Goal: Obtain resource: Obtain resource

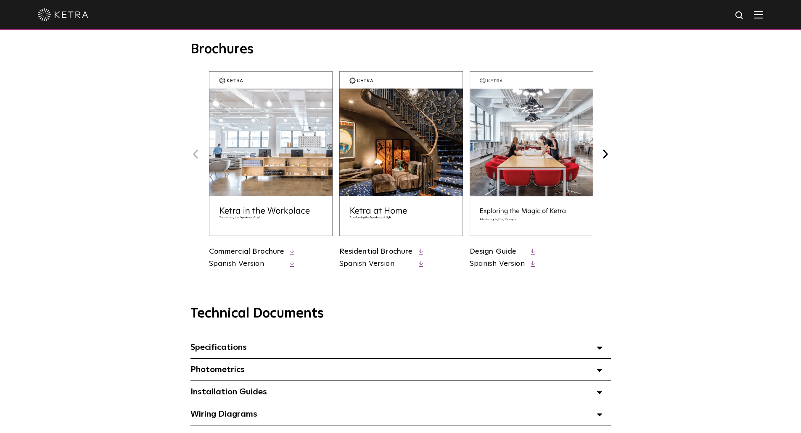
scroll to position [378, 0]
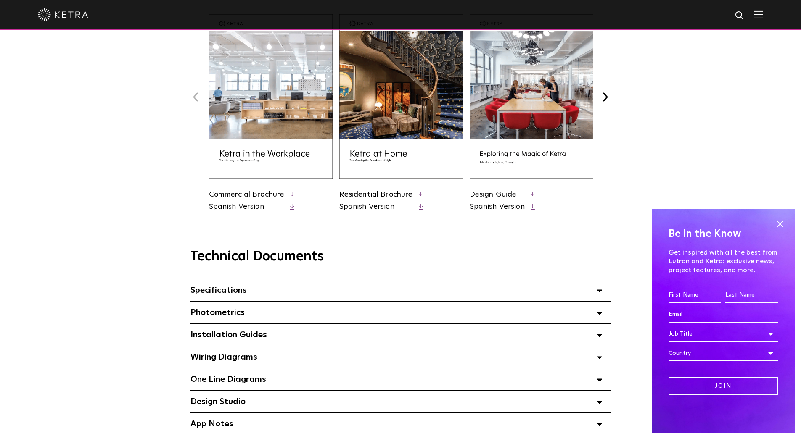
click at [253, 290] on div "Specifications Select checkboxes to use the bulk download option below" at bounding box center [400, 291] width 420 height 22
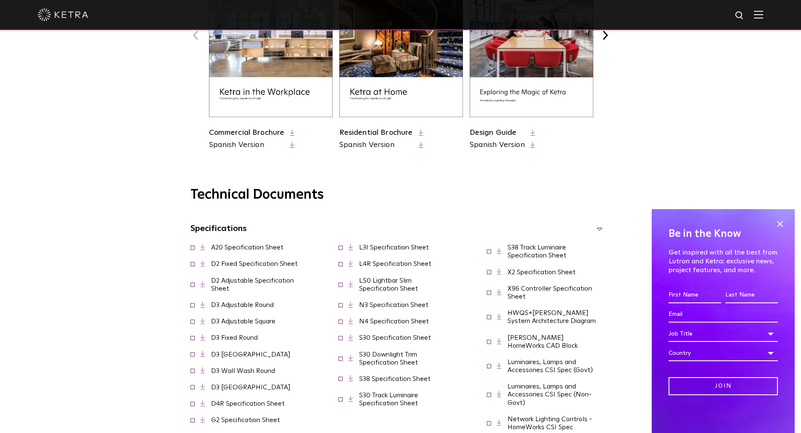
scroll to position [462, 0]
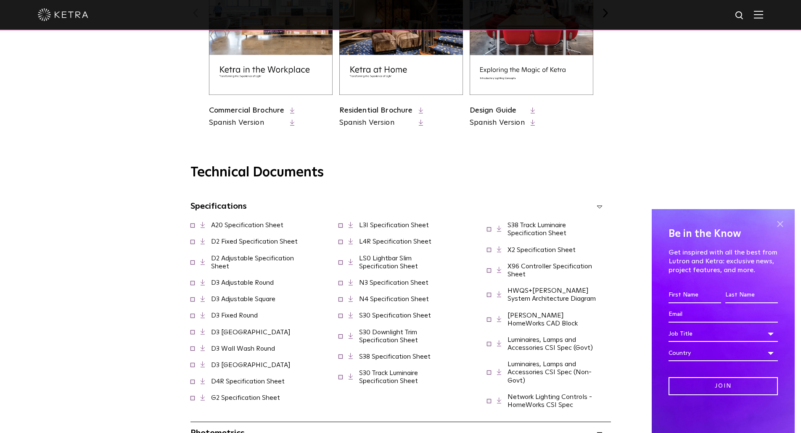
click at [784, 221] on span at bounding box center [779, 224] width 13 height 13
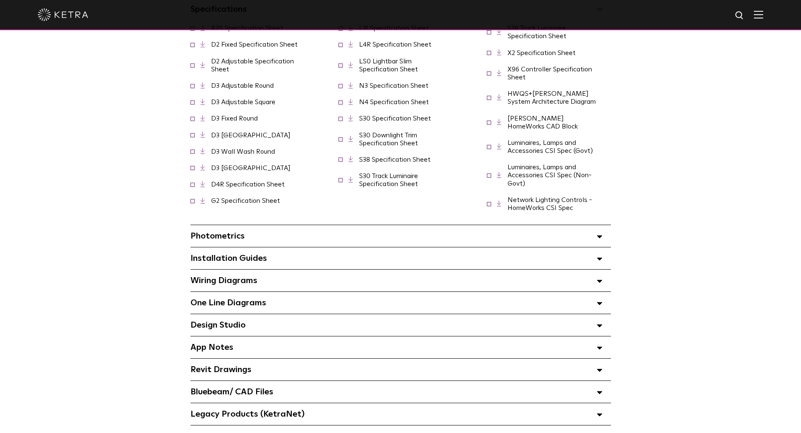
scroll to position [673, 0]
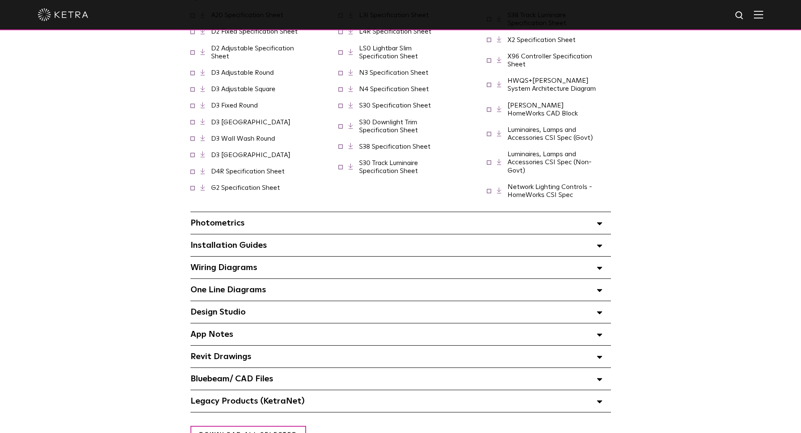
click at [272, 219] on div "Photometrics Select checkboxes to use the bulk download option below" at bounding box center [400, 223] width 420 height 22
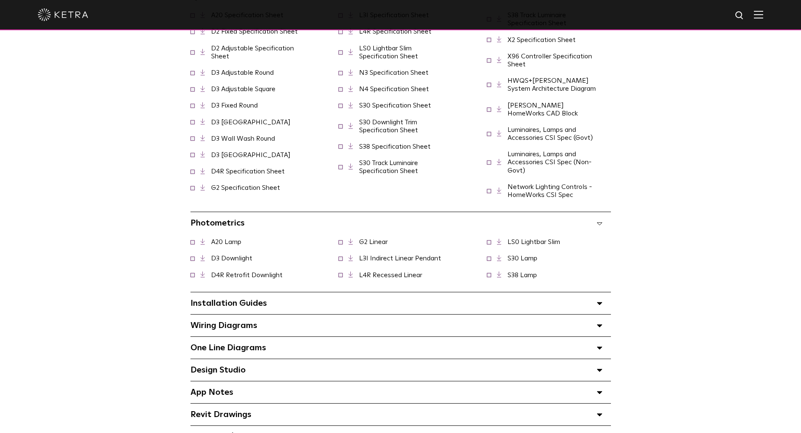
click at [253, 301] on span "Installation Guides Select checkboxes to use the bulk download option below" at bounding box center [228, 303] width 77 height 8
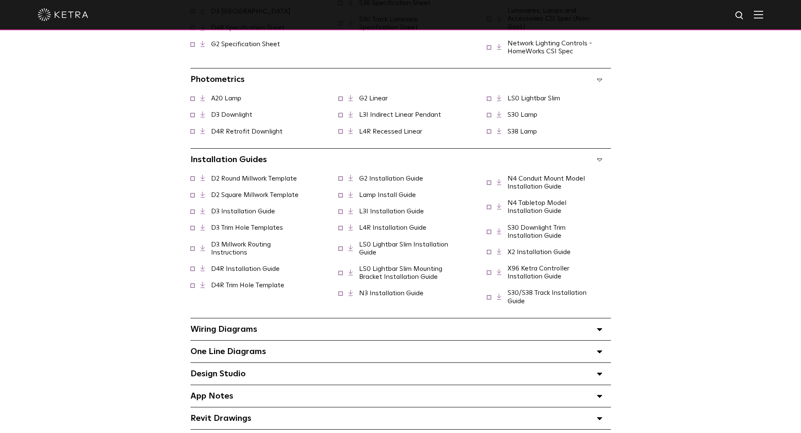
scroll to position [841, 0]
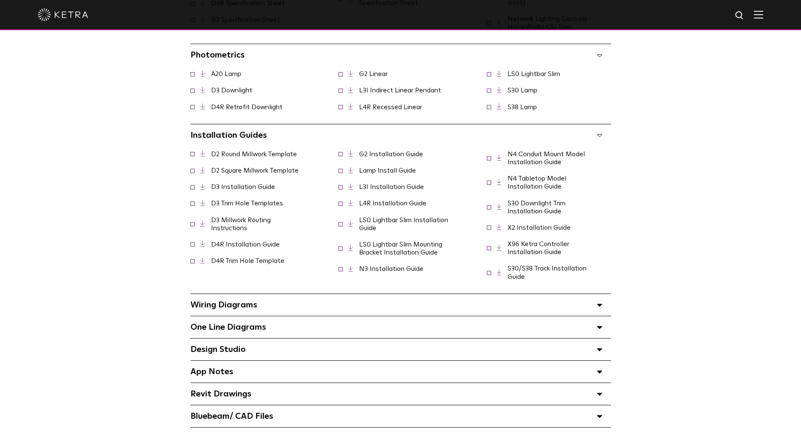
click at [228, 301] on span "Wiring Diagrams Select checkboxes to use the bulk download option below" at bounding box center [223, 305] width 67 height 8
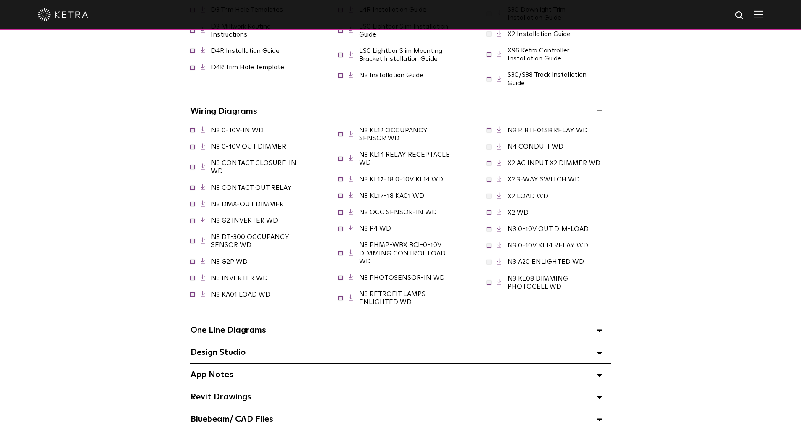
scroll to position [1051, 0]
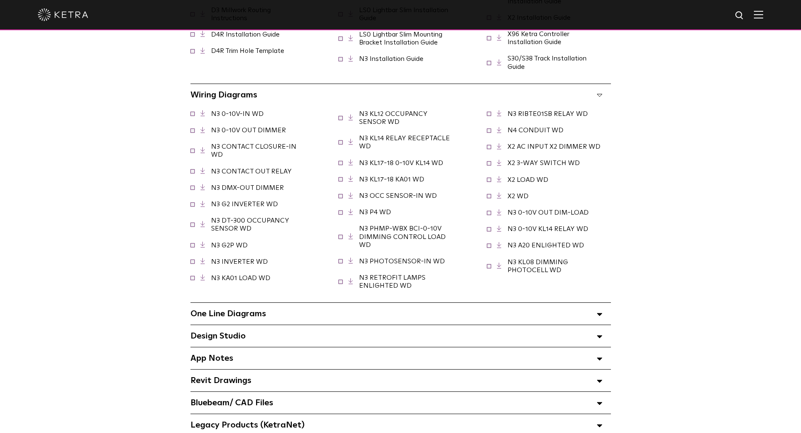
click at [252, 311] on span "One Line Diagrams Select checkboxes to use the bulk download option below" at bounding box center [228, 314] width 76 height 8
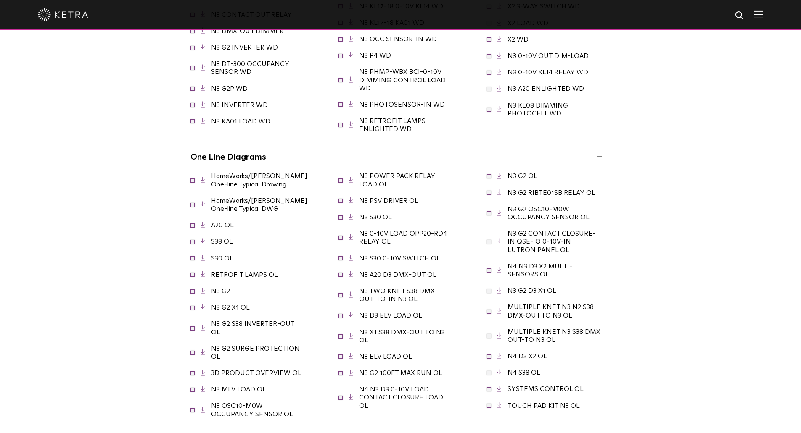
scroll to position [1261, 0]
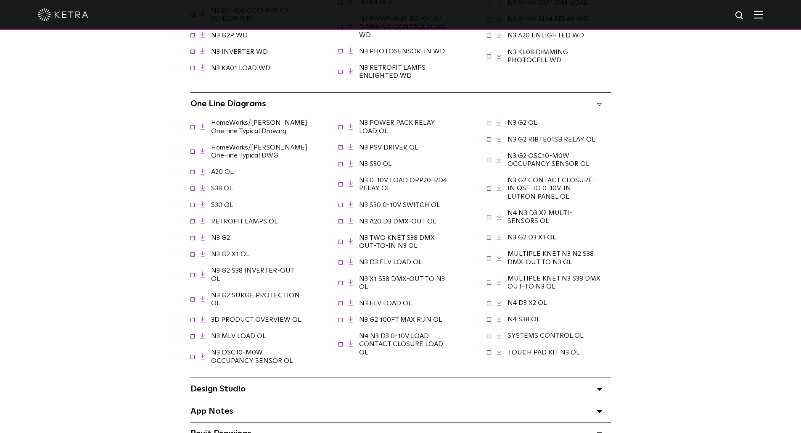
click at [210, 378] on div "Design Studio Select checkboxes to use the bulk download option below" at bounding box center [400, 389] width 420 height 22
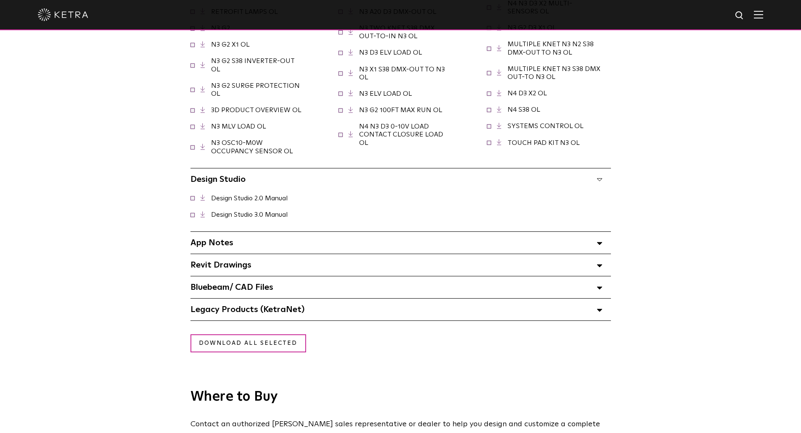
scroll to position [1471, 0]
click at [221, 238] on span "App Notes Select checkboxes to use the bulk download option below" at bounding box center [211, 242] width 43 height 8
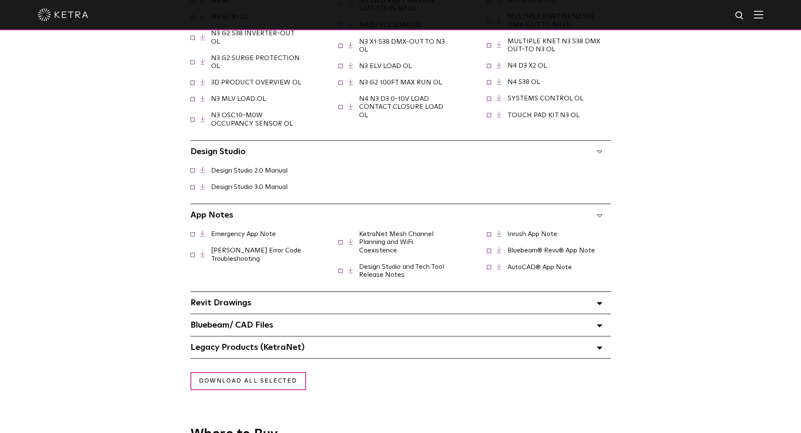
scroll to position [1513, 0]
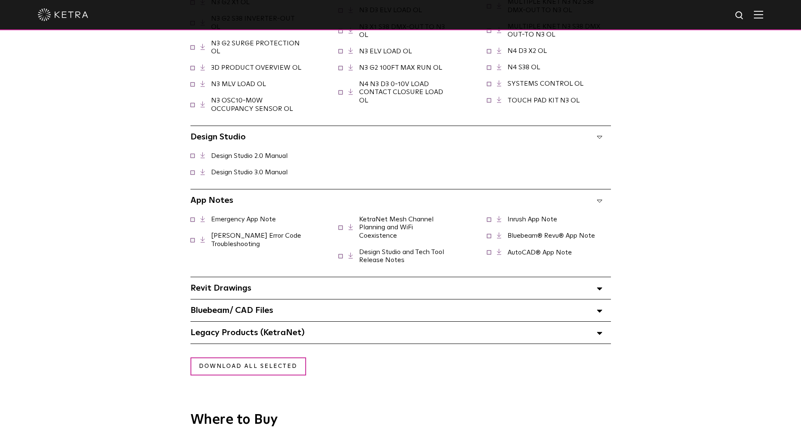
click at [299, 277] on div "Revit Drawings Select checkboxes to use the bulk download option below" at bounding box center [400, 288] width 420 height 22
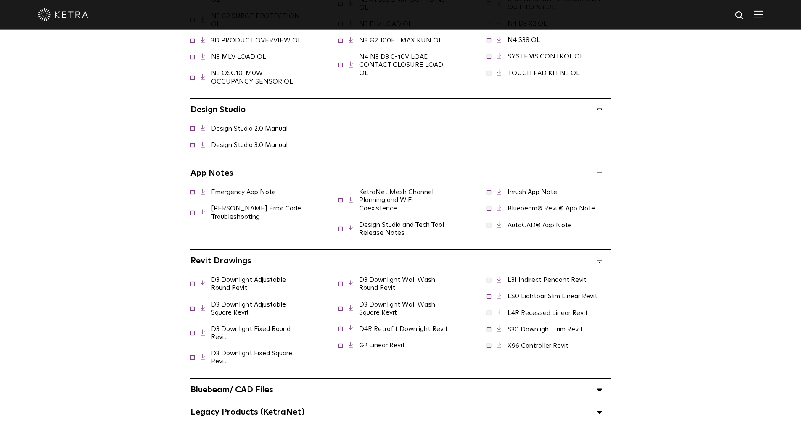
scroll to position [1555, 0]
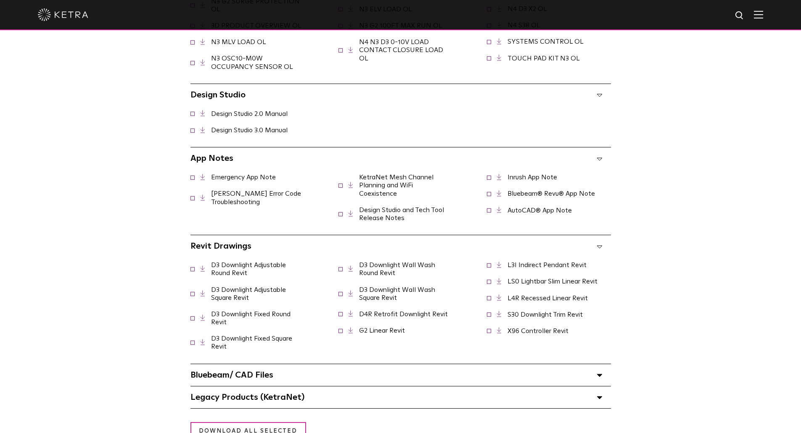
click at [286, 368] on div "Bluebeam/ CAD Files" at bounding box center [400, 375] width 420 height 22
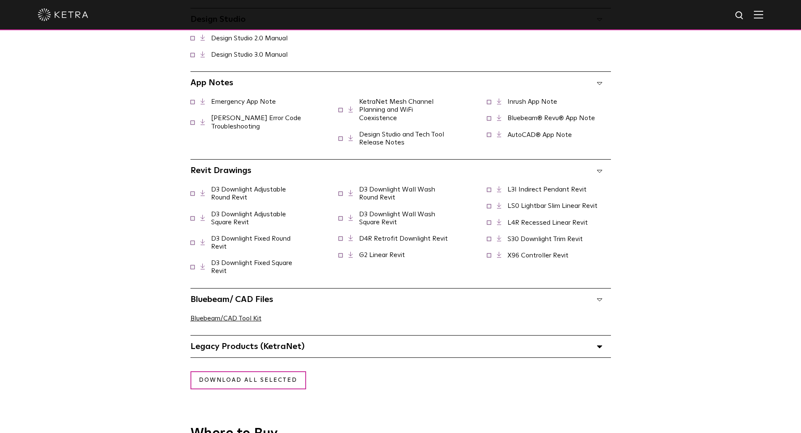
scroll to position [1639, 0]
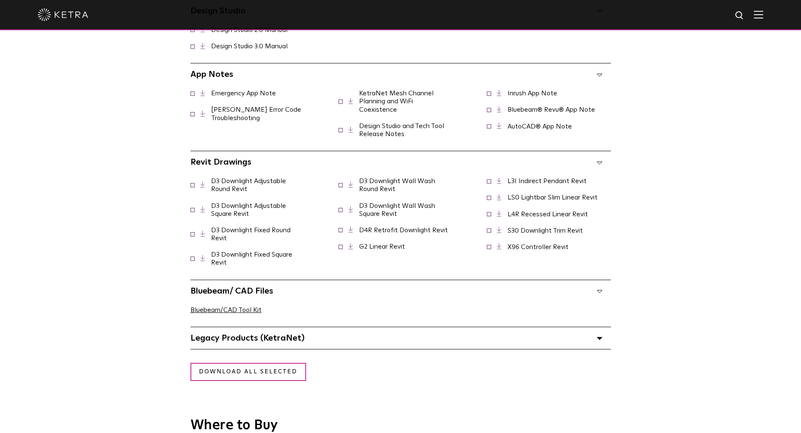
click at [290, 334] on span "Legacy Products (KetraNet) Select checkboxes to use the bulk download option be…" at bounding box center [247, 338] width 114 height 8
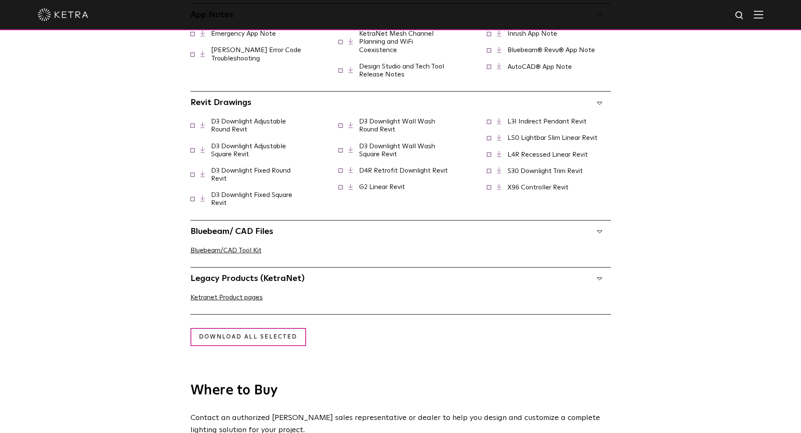
scroll to position [1724, 0]
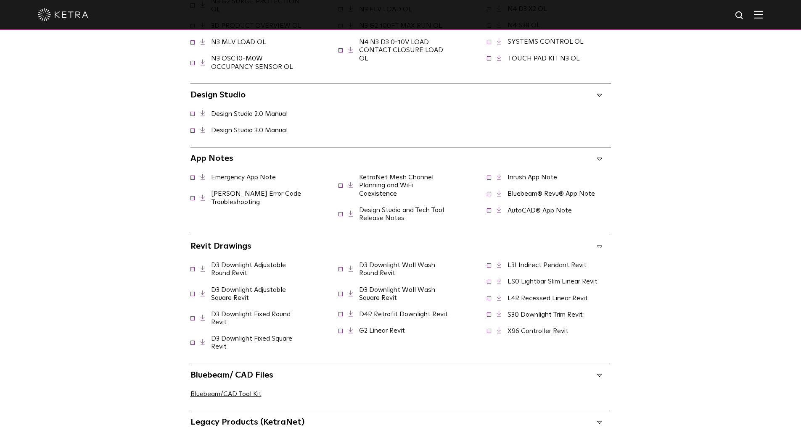
scroll to position [1513, 0]
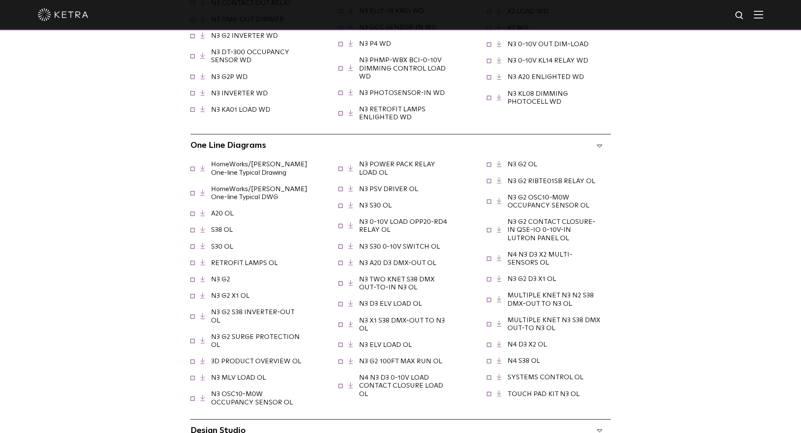
scroll to position [1219, 0]
click at [114, 221] on div "Technical Documents Specifications Select checkboxes to use the bulk download o…" at bounding box center [401, 101] width 576 height 1387
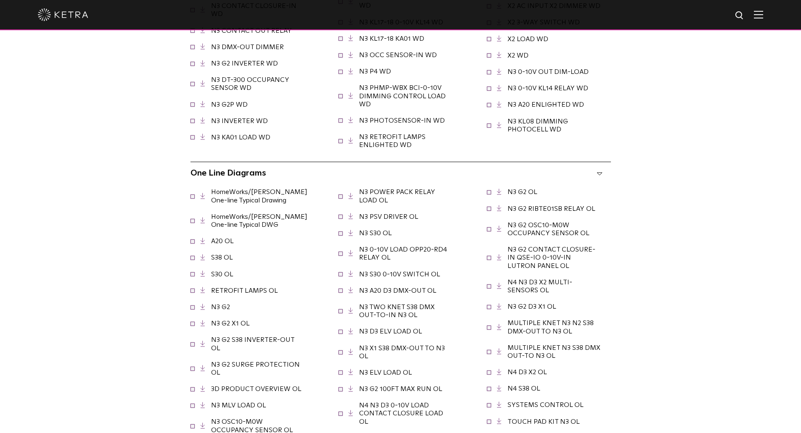
scroll to position [1177, 0]
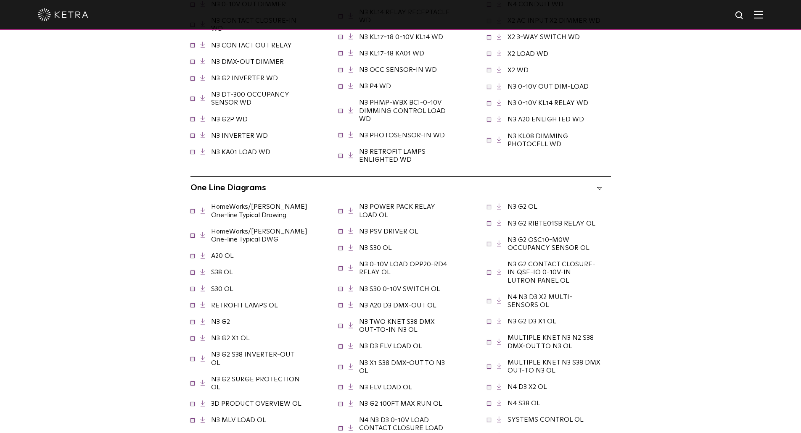
click at [114, 221] on div "Technical Documents Specifications Select checkboxes to use the bulk download o…" at bounding box center [401, 143] width 576 height 1387
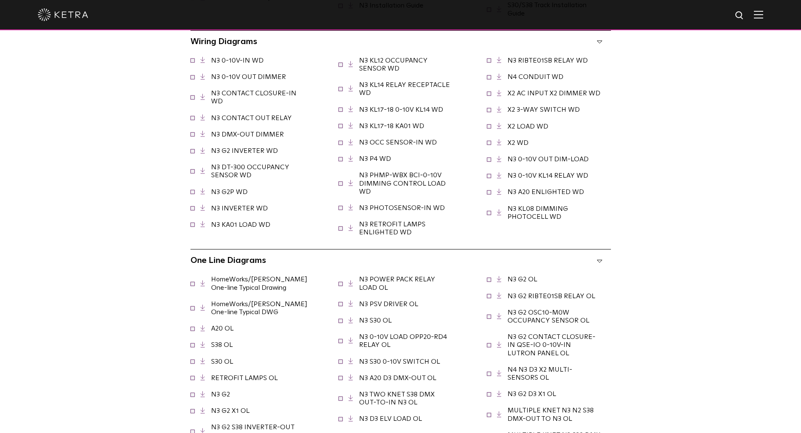
scroll to position [1093, 0]
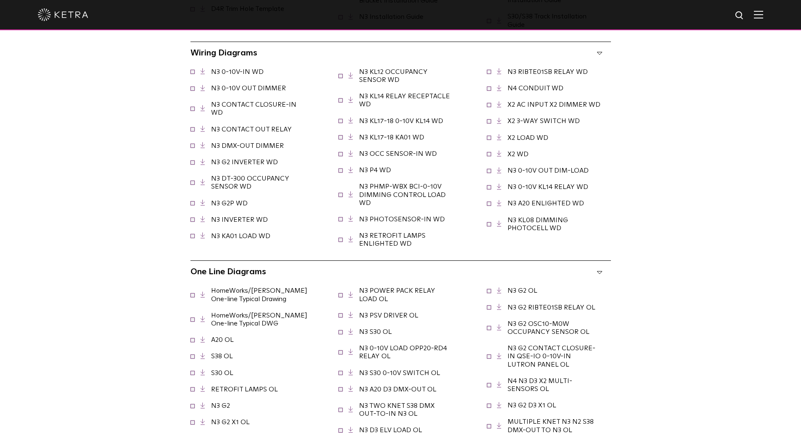
click at [114, 221] on div "Technical Documents Specifications Select checkboxes to use the bulk download o…" at bounding box center [401, 227] width 576 height 1387
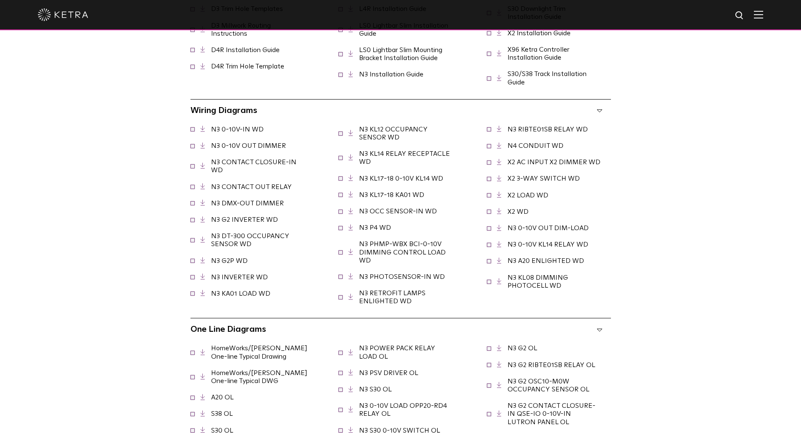
scroll to position [1009, 0]
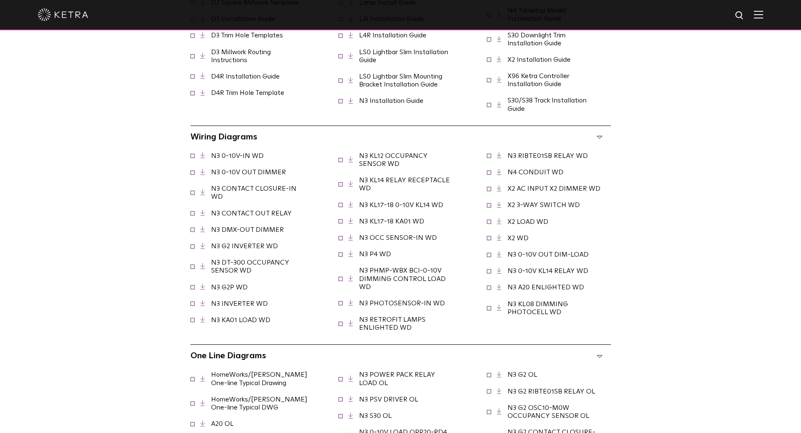
click at [114, 221] on div "Technical Documents Specifications Select checkboxes to use the bulk download o…" at bounding box center [401, 311] width 576 height 1387
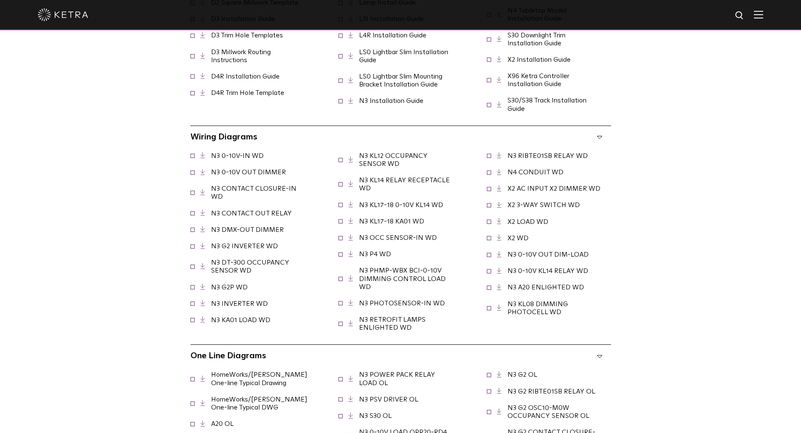
click at [114, 221] on div "Technical Documents Specifications Select checkboxes to use the bulk download o…" at bounding box center [401, 311] width 576 height 1387
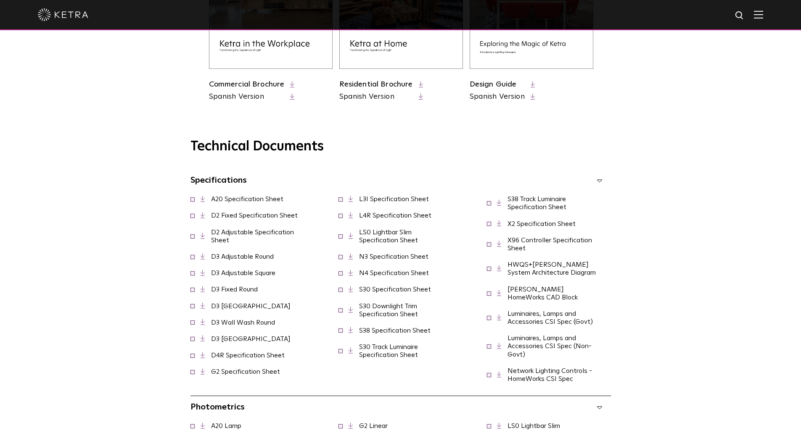
scroll to position [504, 0]
